Goal: Information Seeking & Learning: Learn about a topic

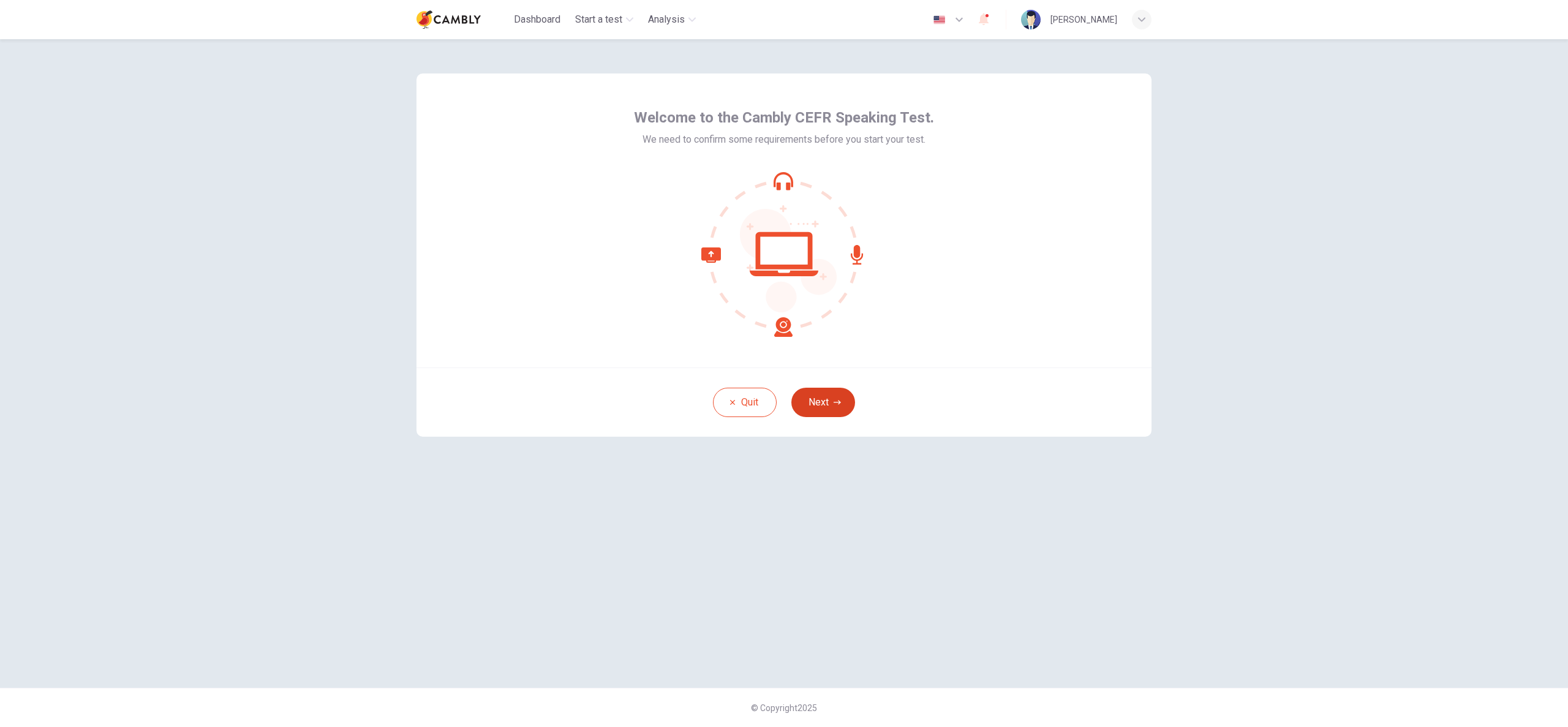
click at [826, 401] on button "Next" at bounding box center [823, 402] width 64 height 30
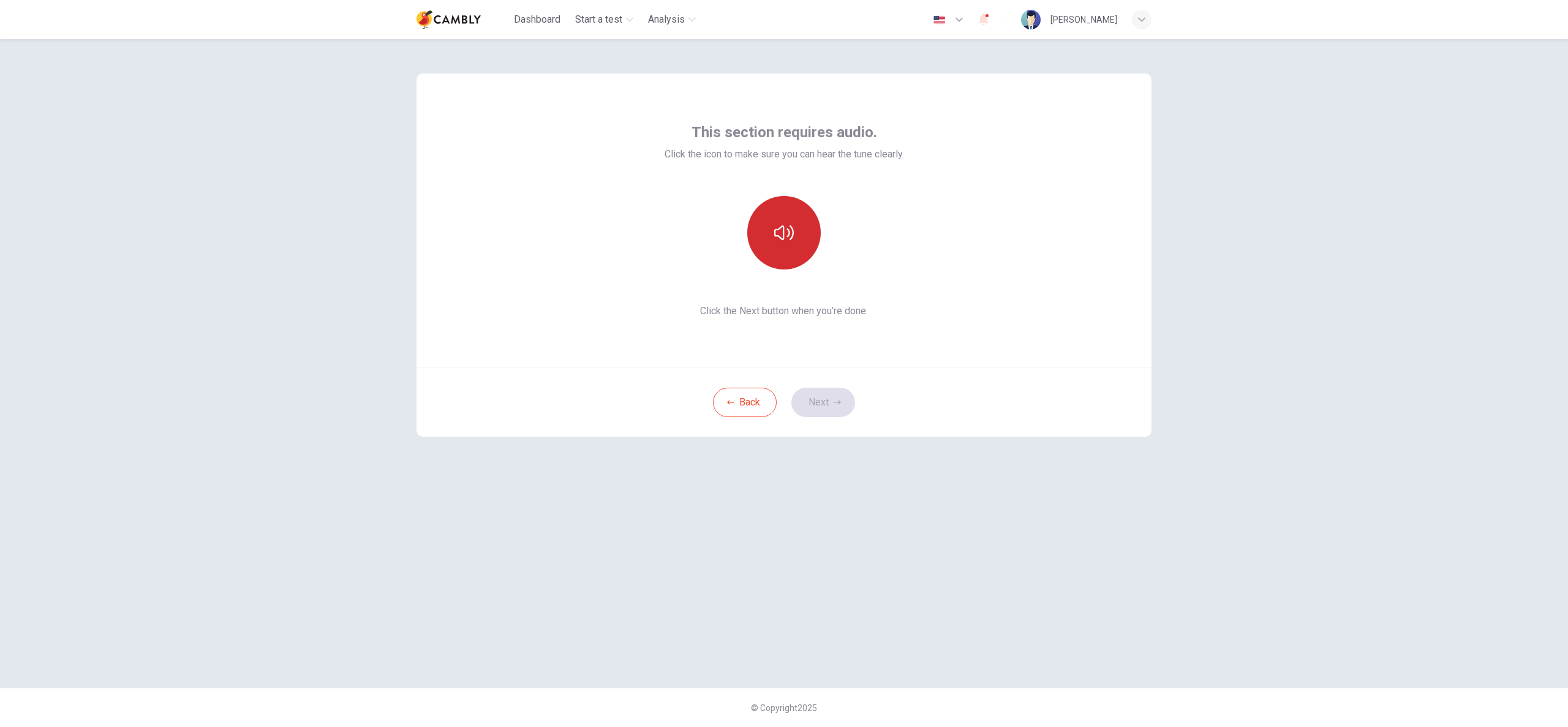
click at [781, 245] on button "button" at bounding box center [784, 233] width 74 height 73
click at [825, 402] on button "Next" at bounding box center [823, 402] width 64 height 30
click at [786, 244] on h6 "Record" at bounding box center [784, 243] width 28 height 14
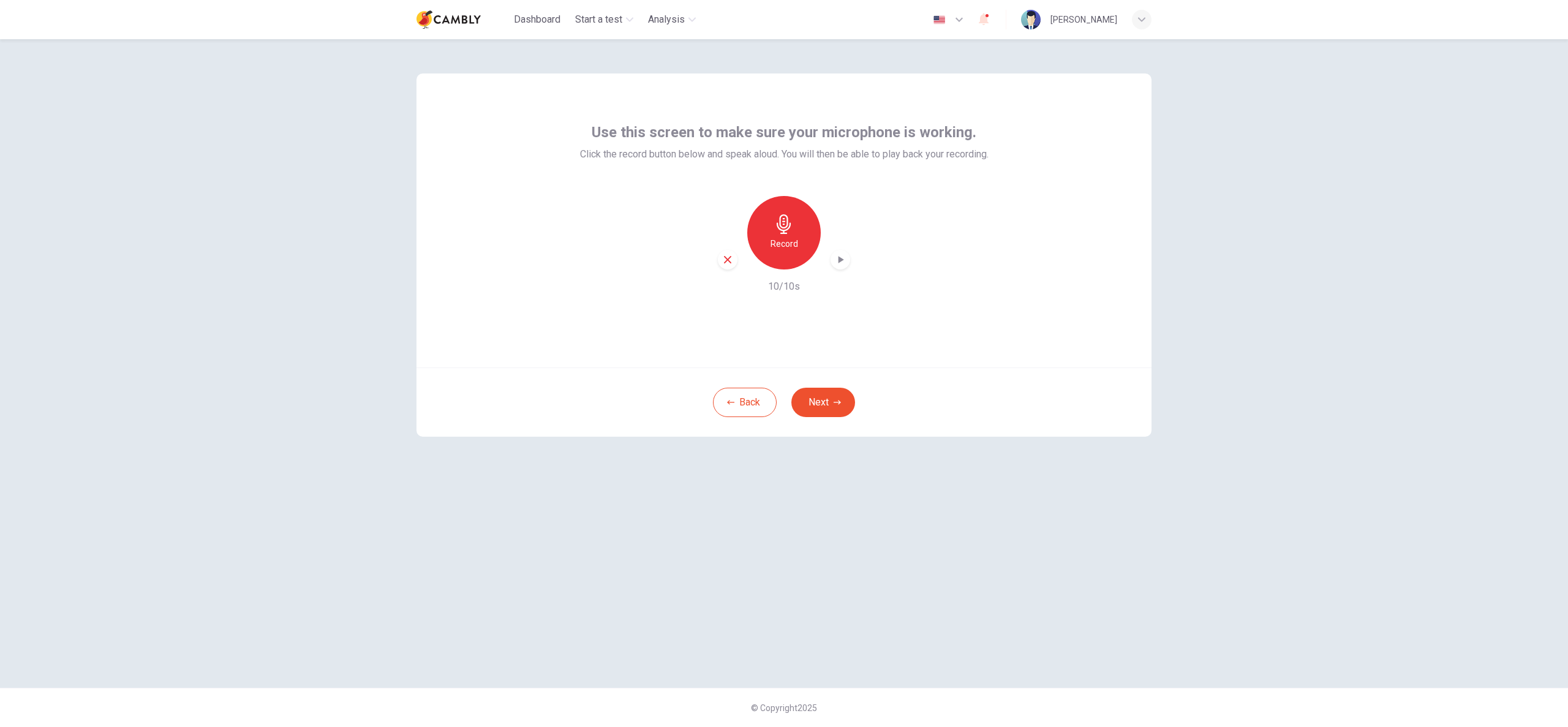
click at [845, 257] on icon "button" at bounding box center [840, 259] width 12 height 12
click at [844, 404] on button "Next" at bounding box center [823, 402] width 64 height 30
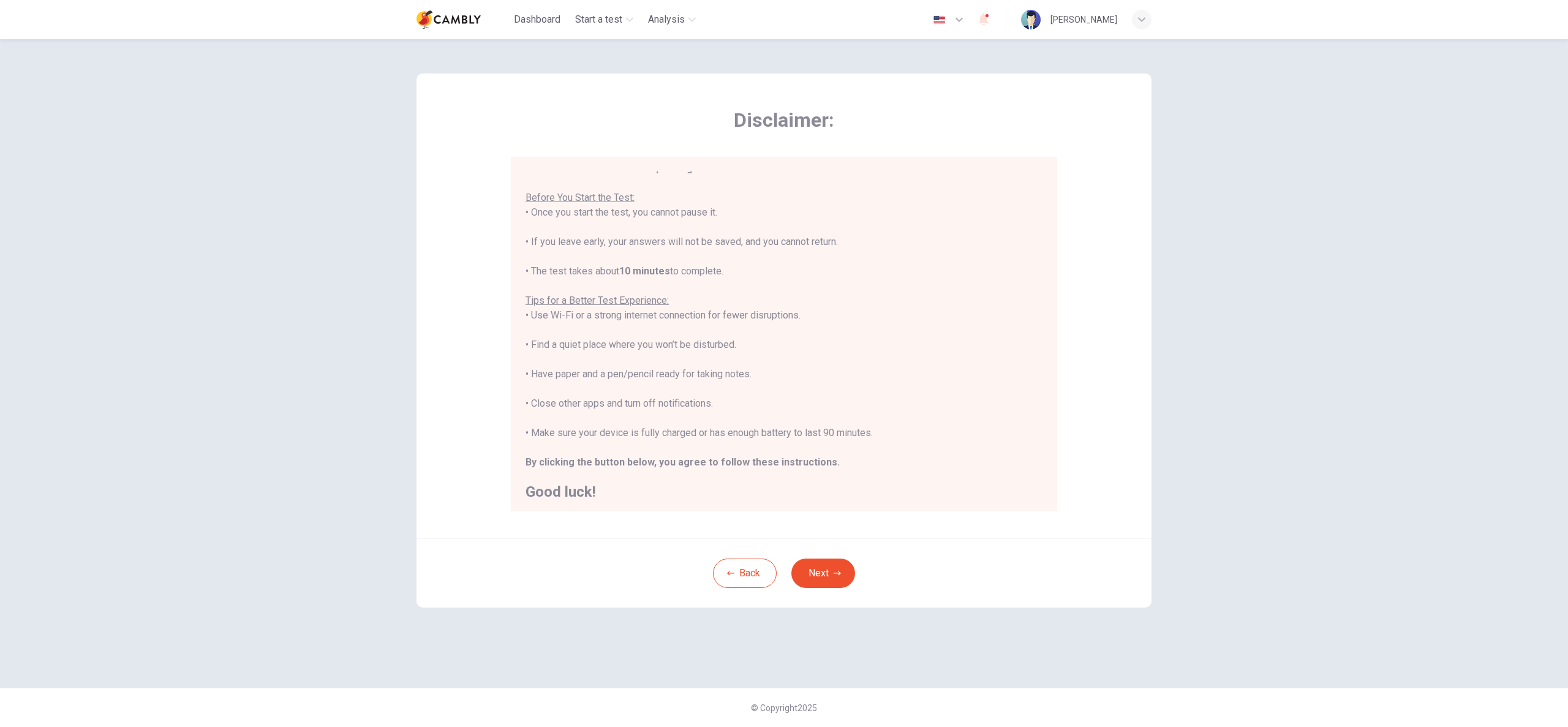
scroll to position [14, 0]
click at [826, 574] on button "Next" at bounding box center [823, 573] width 64 height 30
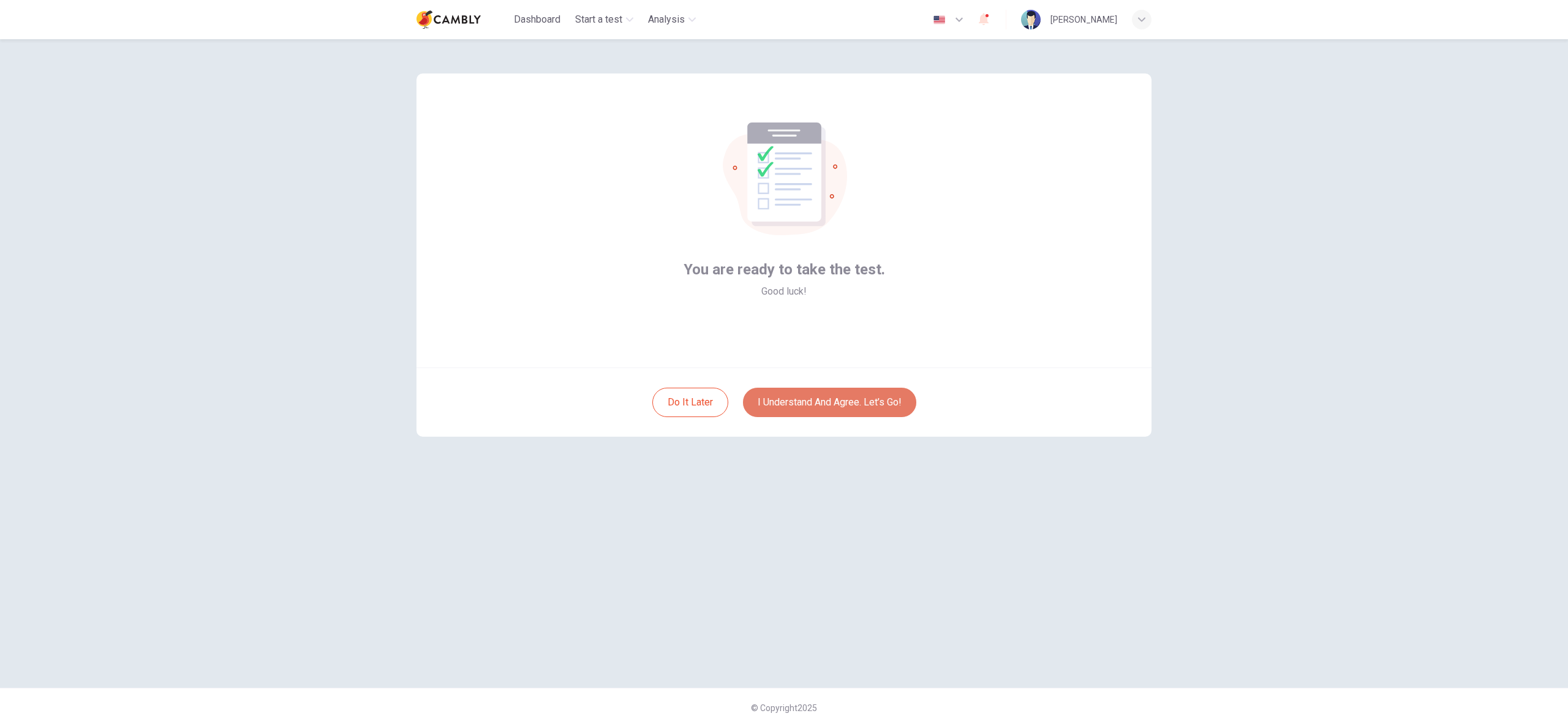
click at [843, 407] on button "I understand and agree. Let’s go!" at bounding box center [830, 402] width 173 height 30
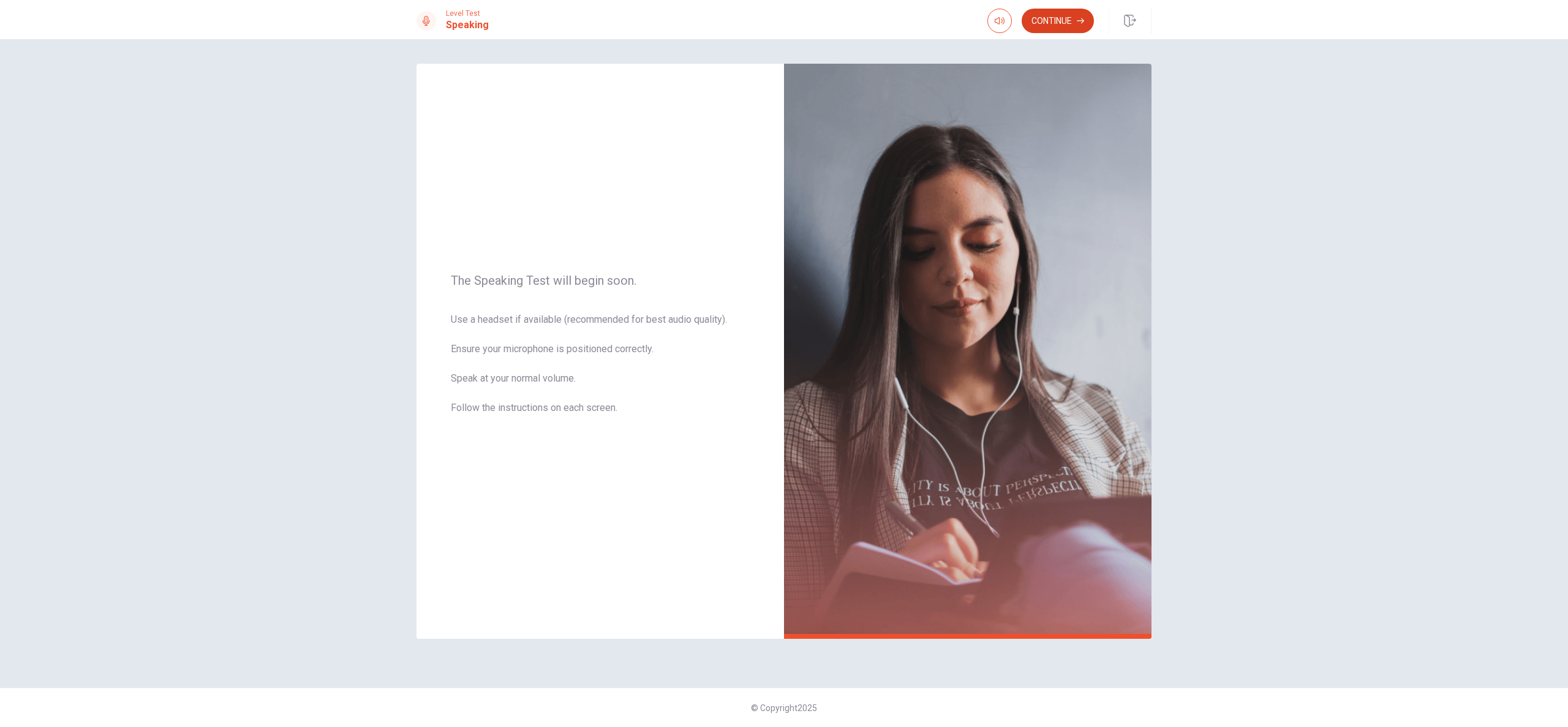
click at [1077, 22] on icon "button" at bounding box center [1080, 20] width 7 height 7
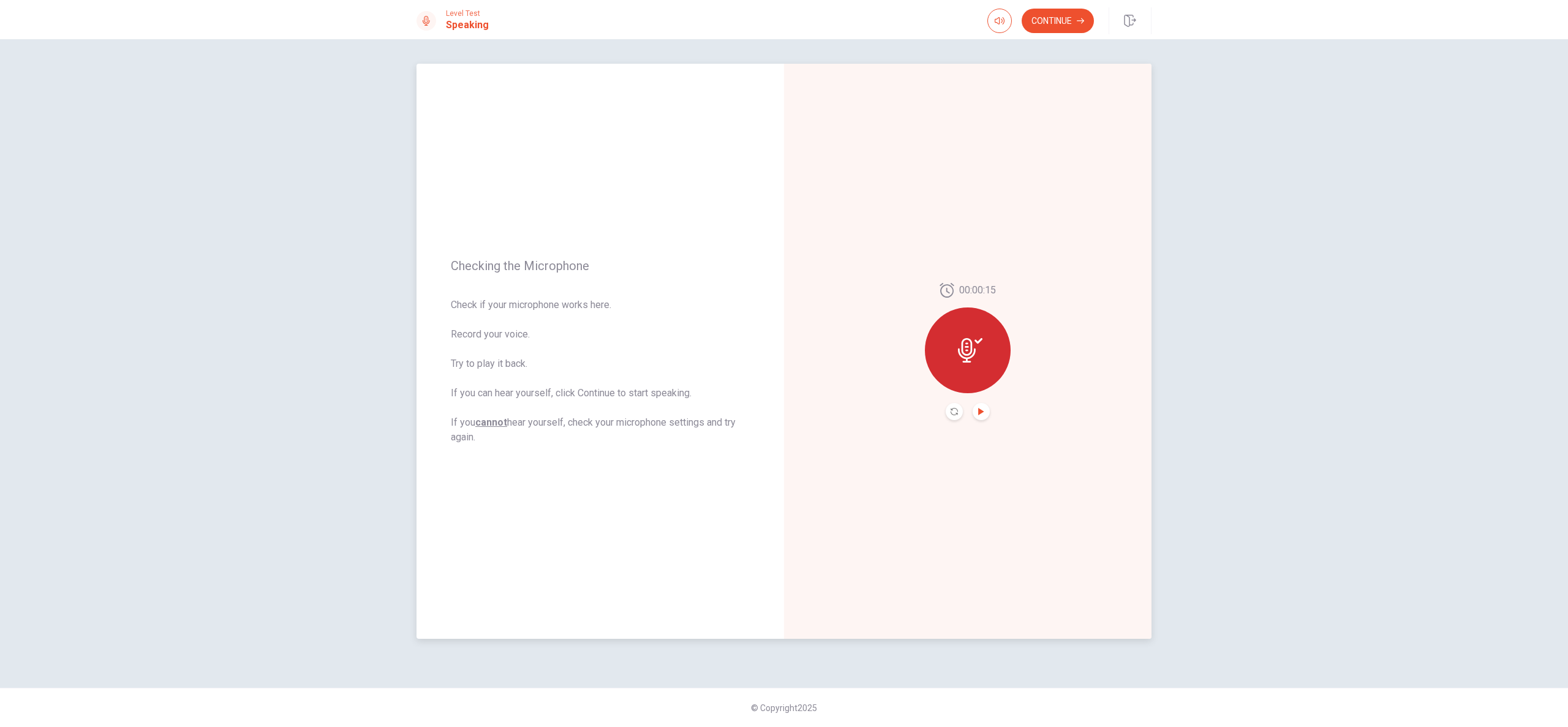
click at [981, 412] on icon "Play Audio" at bounding box center [981, 411] width 5 height 7
click at [1069, 20] on button "Continue" at bounding box center [1057, 20] width 72 height 24
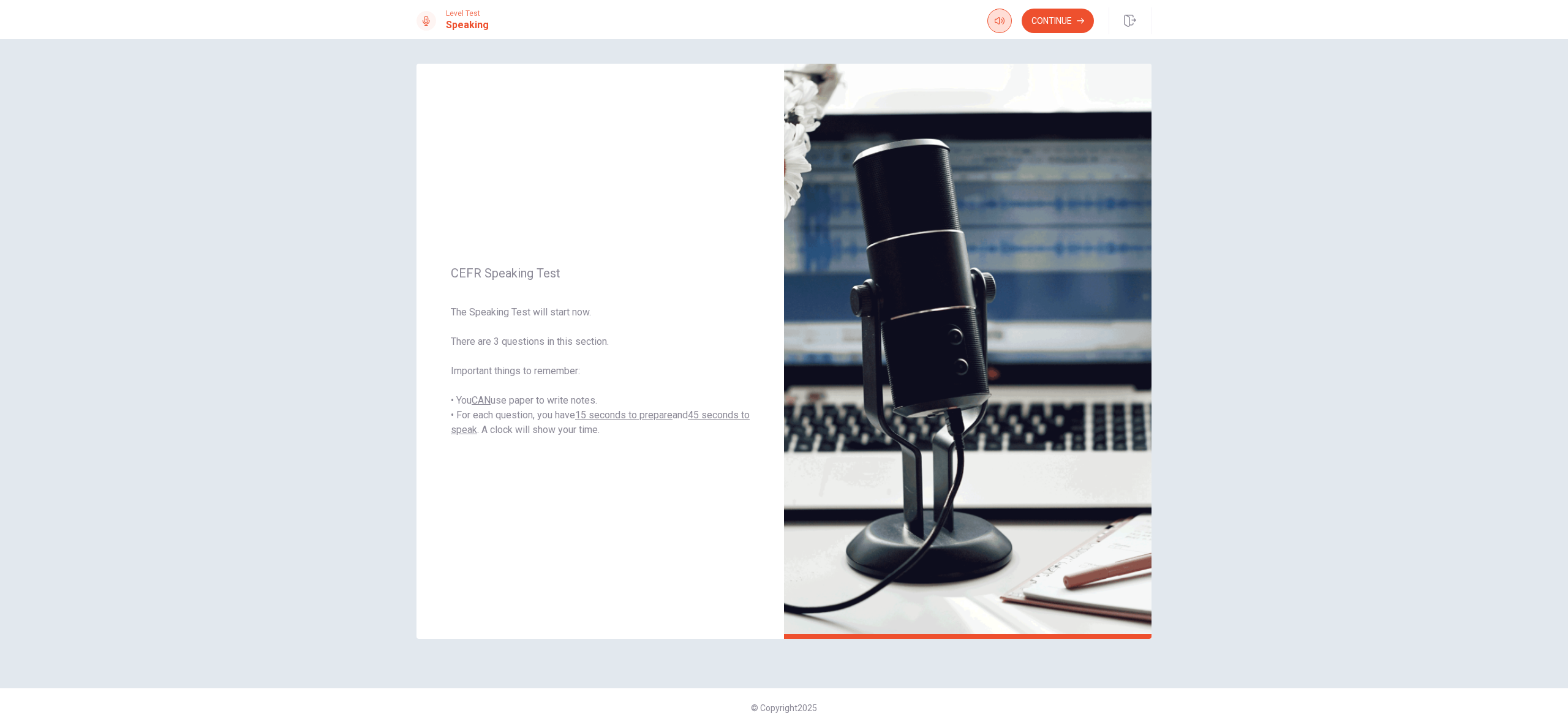
click at [1082, 24] on icon "button" at bounding box center [1080, 20] width 7 height 7
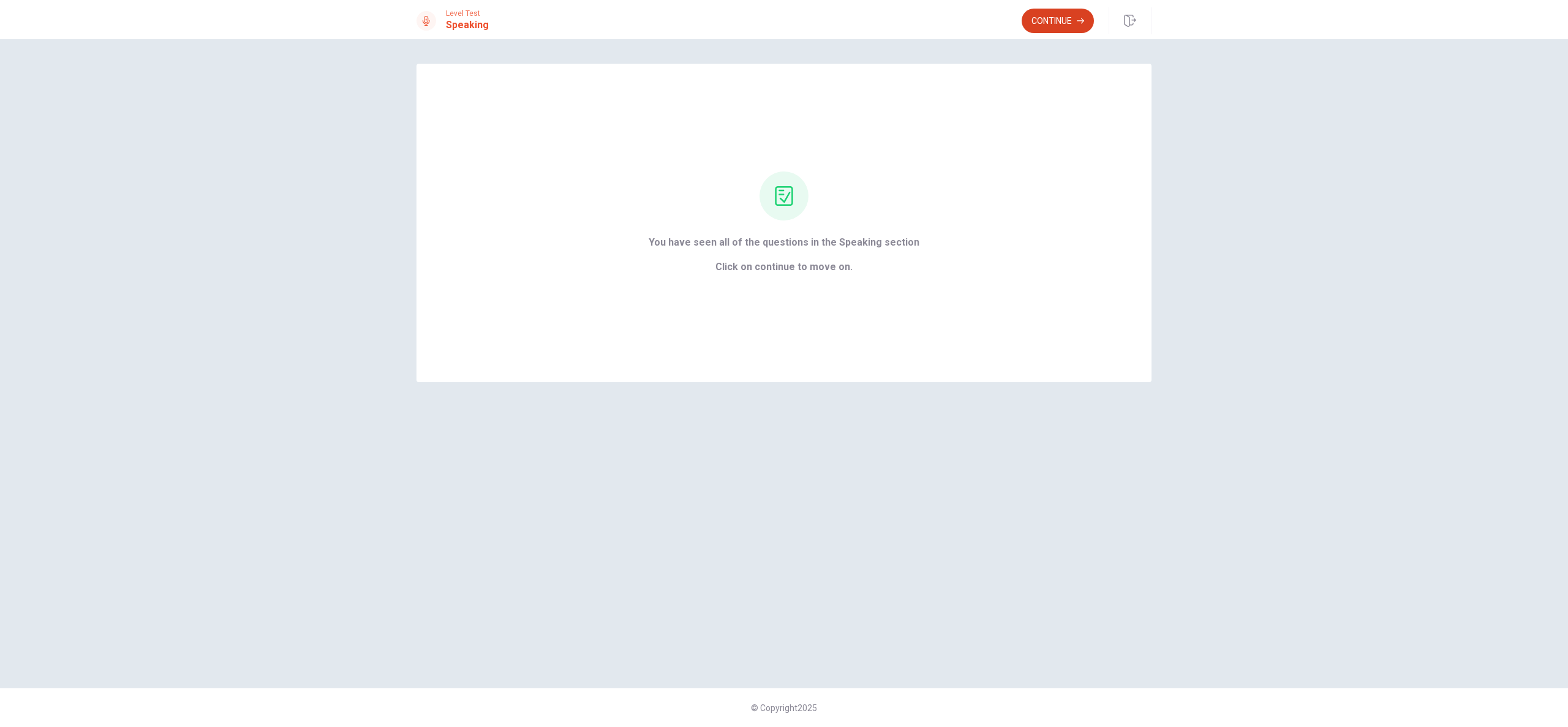
click at [1071, 22] on button "Continue" at bounding box center [1057, 20] width 72 height 24
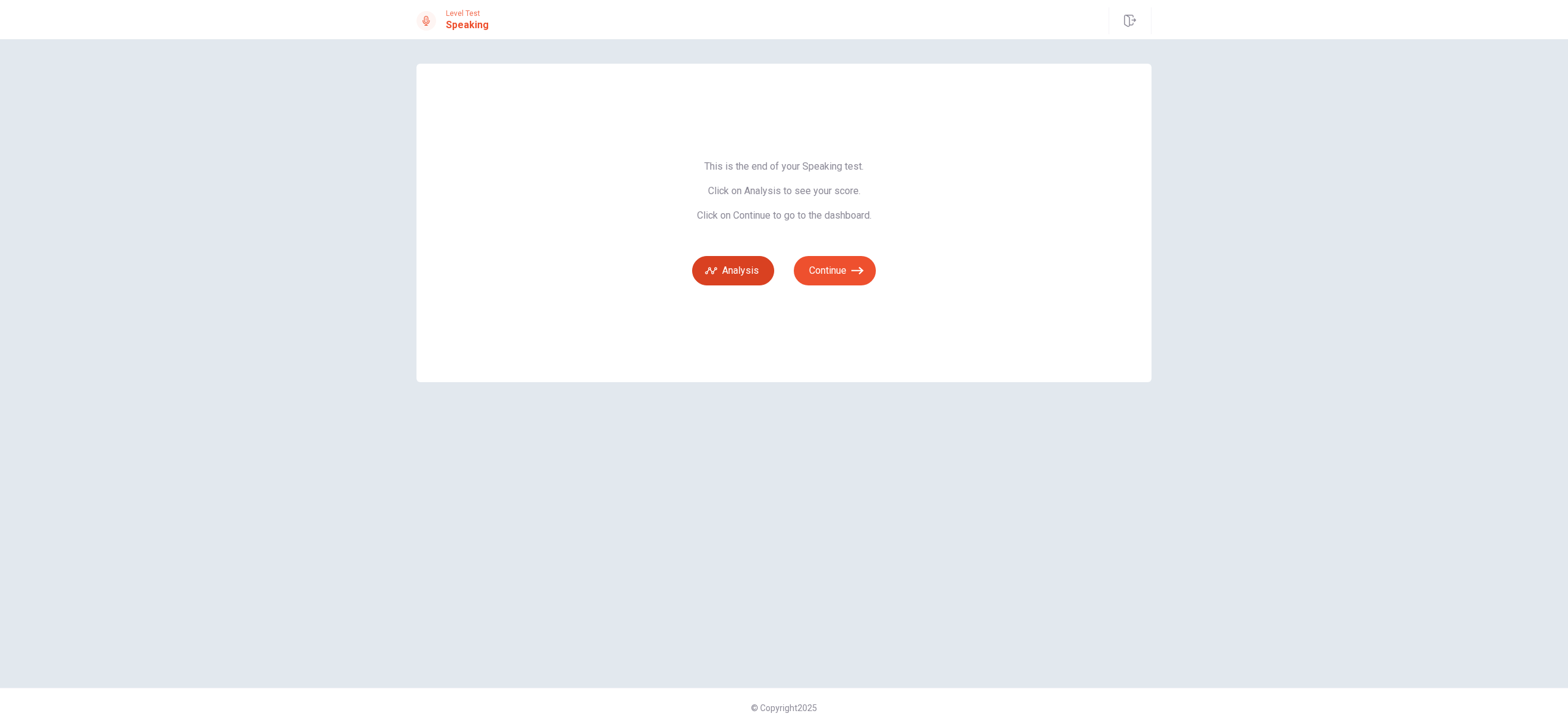
click at [713, 270] on icon "button" at bounding box center [711, 270] width 12 height 7
